Goal: Find specific page/section: Find specific page/section

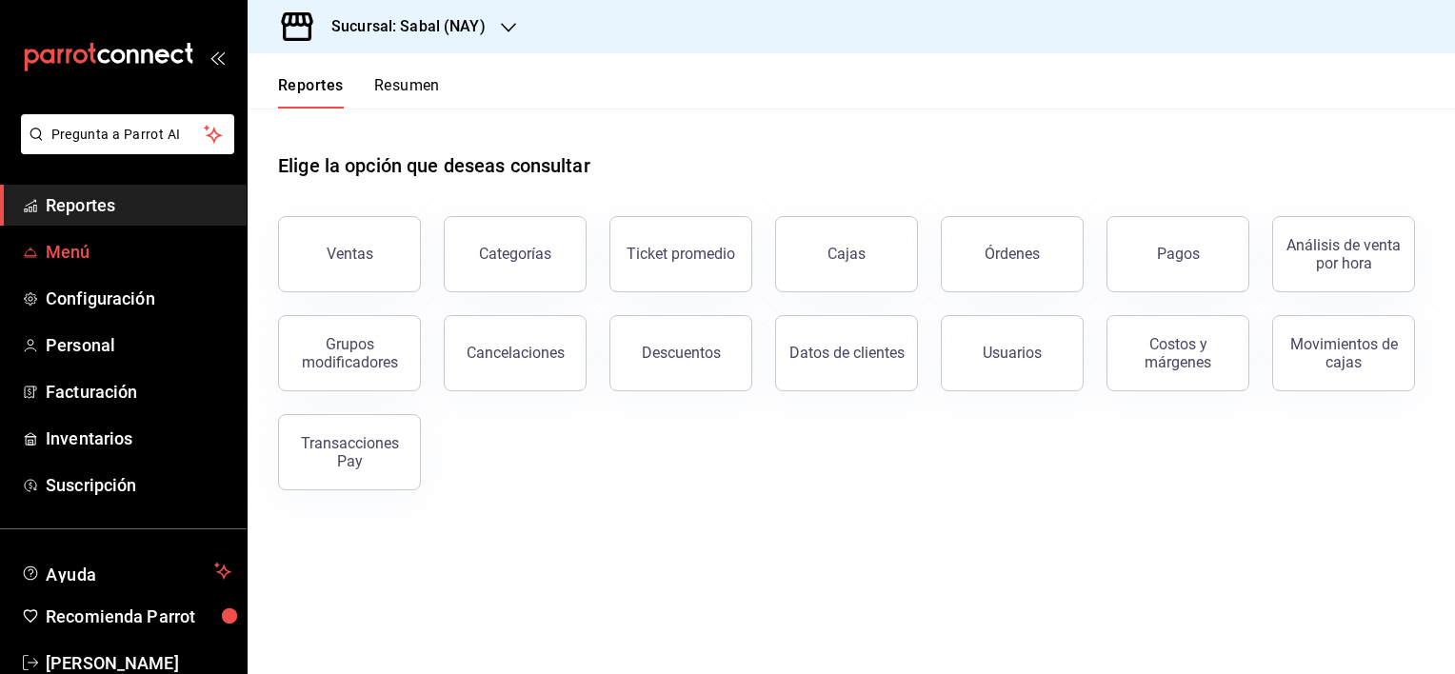
click at [93, 262] on span "Menú" at bounding box center [139, 252] width 186 height 26
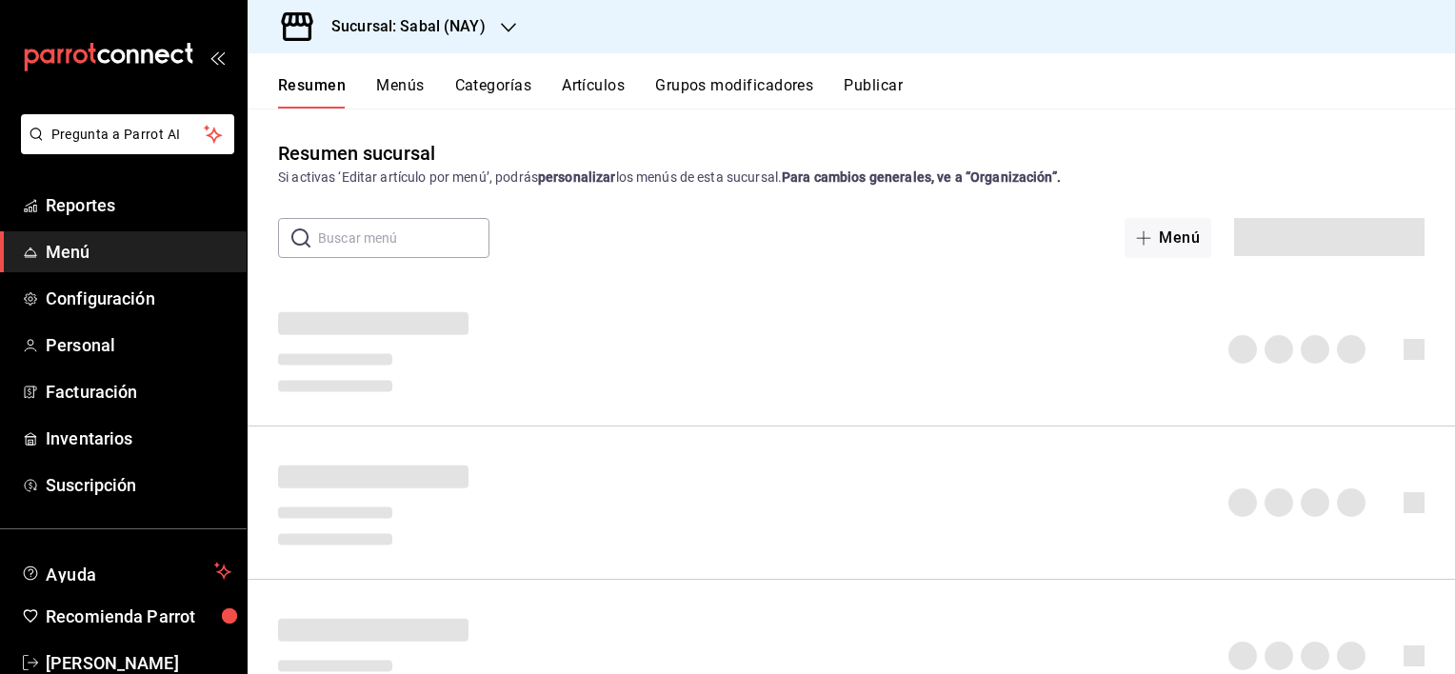
click at [467, 21] on h3 "Sucursal: Sabal (NAY)" at bounding box center [400, 26] width 169 height 23
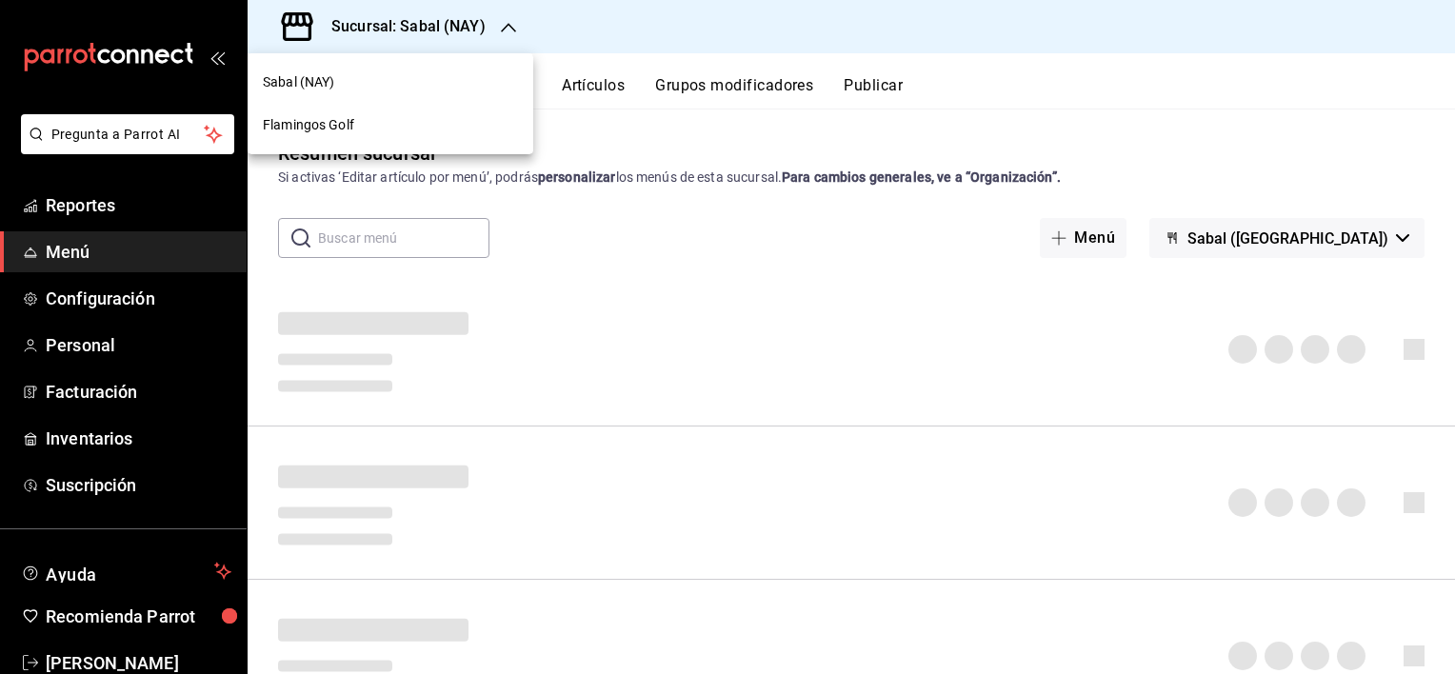
click at [347, 137] on div "Flamingos Golf" at bounding box center [391, 125] width 286 height 43
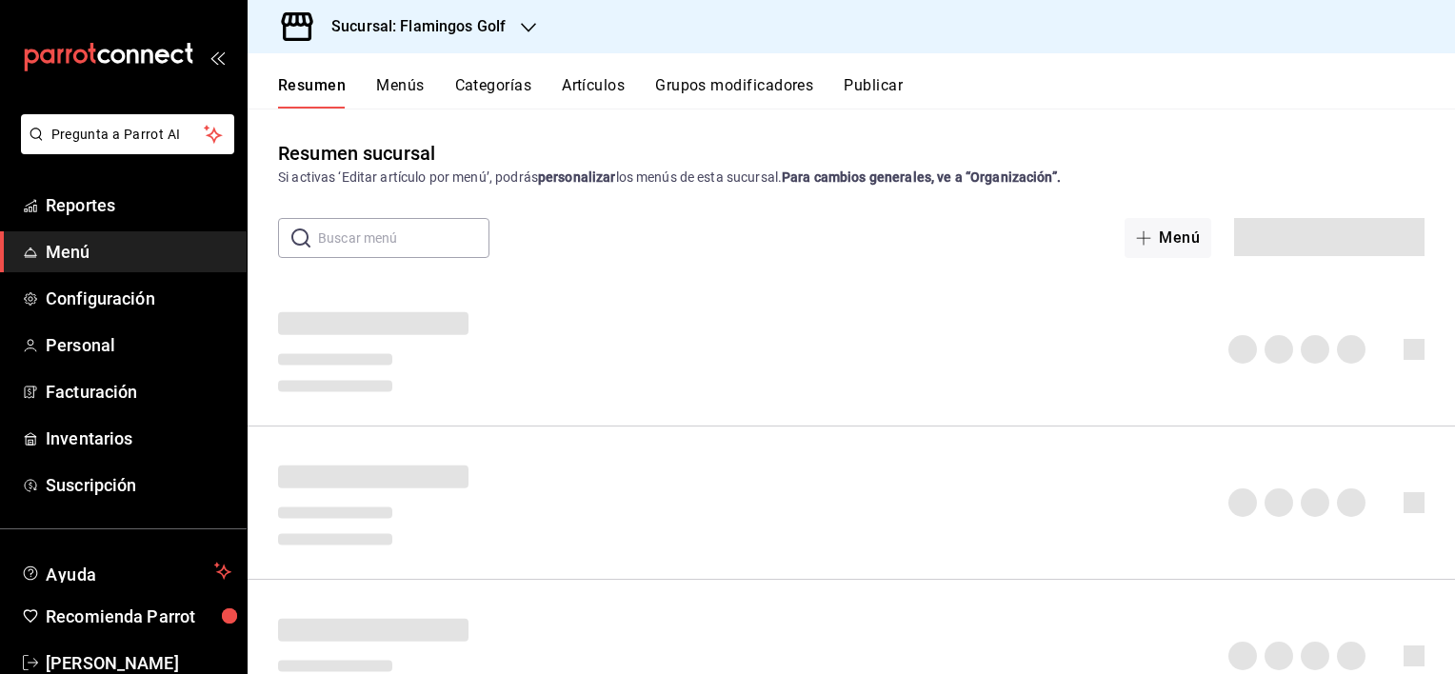
click at [585, 87] on button "Artículos" at bounding box center [593, 92] width 63 height 32
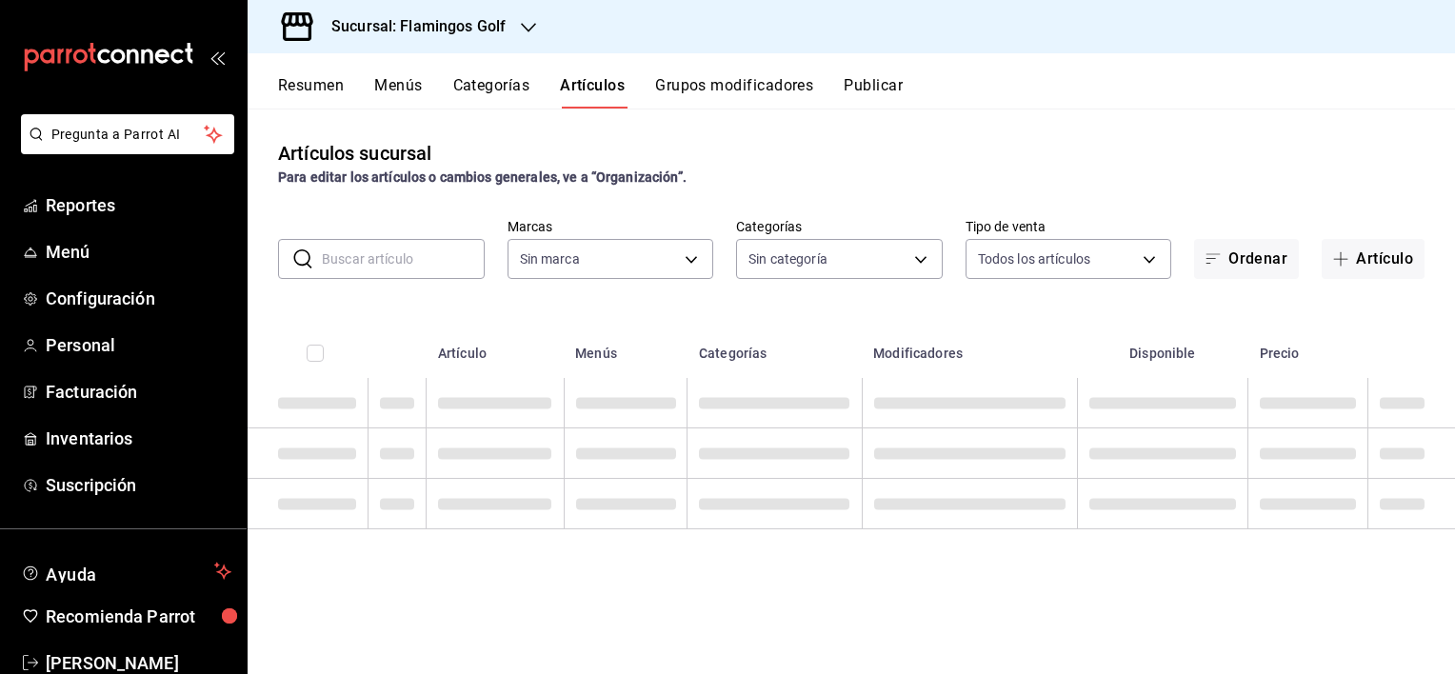
click at [378, 262] on input "text" at bounding box center [403, 259] width 163 height 38
type input "fcb6ad62-2d7c-4c8d-a7b9-f3ea60482d45"
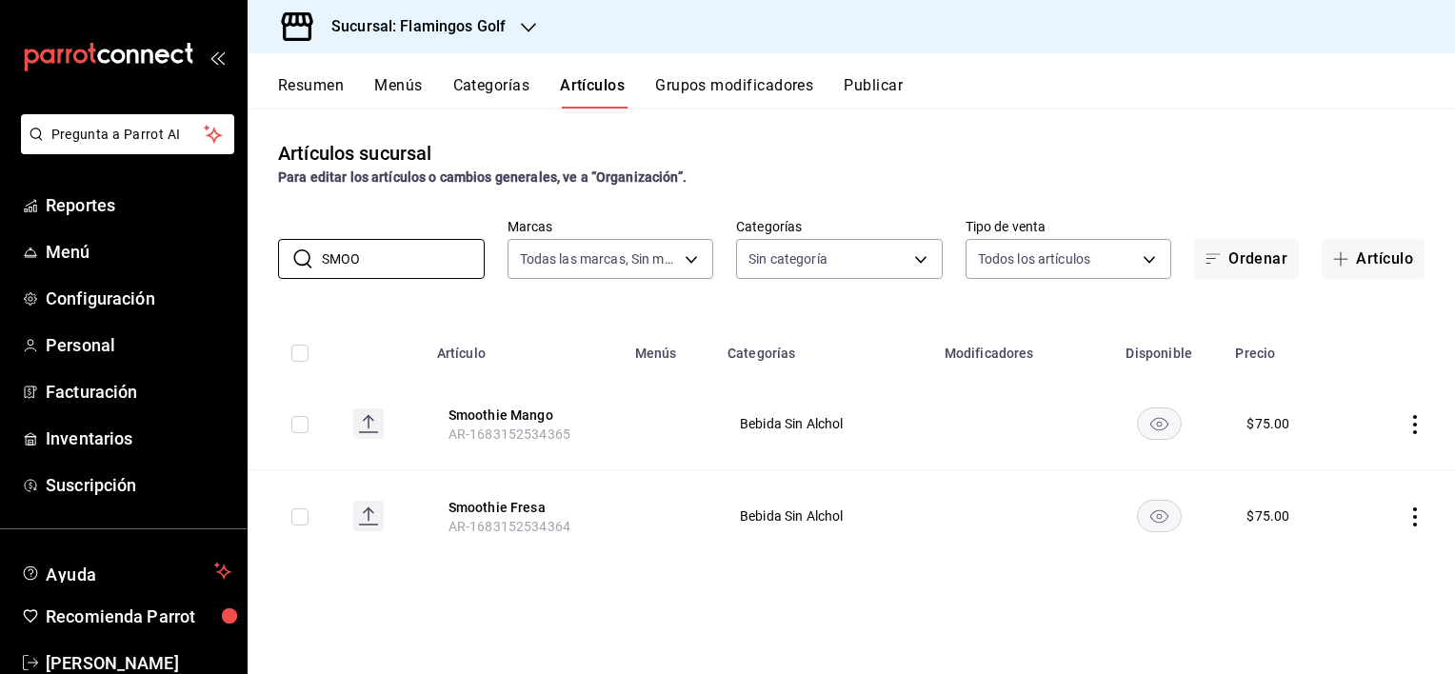
type input "SMOO"
click at [780, 142] on div "Artículos sucursal Para editar los artículos o cambios generales, ve a “Organiz…" at bounding box center [851, 163] width 1207 height 49
